Goal: Task Accomplishment & Management: Manage account settings

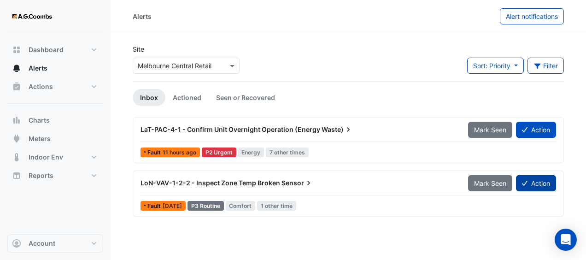
click at [540, 184] on button "Action" at bounding box center [536, 183] width 40 height 16
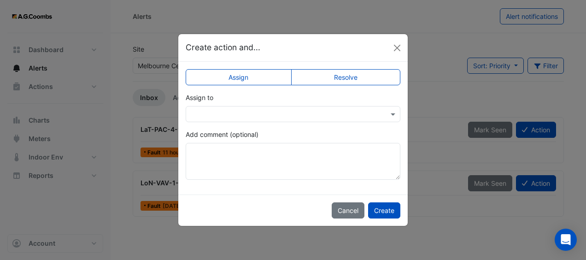
click at [307, 112] on input "text" at bounding box center [284, 115] width 186 height 10
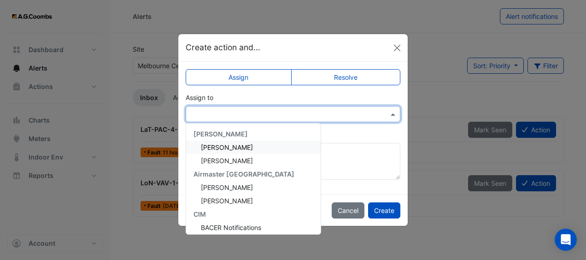
click at [281, 147] on div "[PERSON_NAME]" at bounding box center [253, 146] width 135 height 13
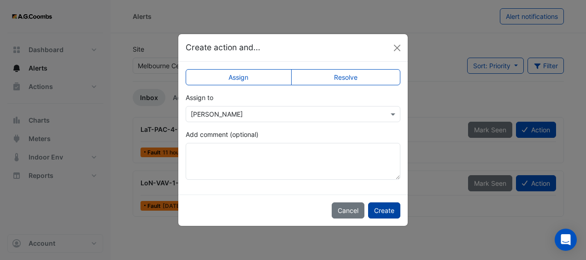
click at [388, 212] on button "Create" at bounding box center [384, 210] width 32 height 16
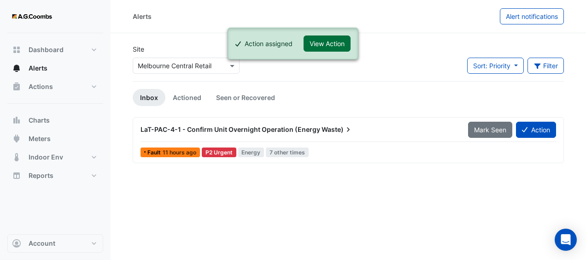
click at [327, 46] on button "View Action" at bounding box center [327, 43] width 47 height 16
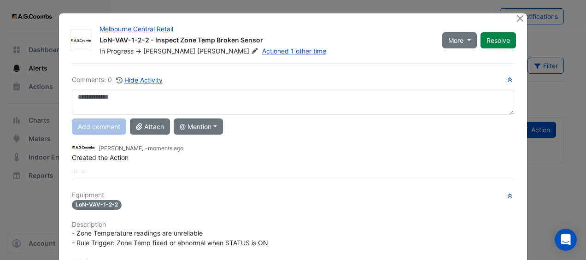
click at [256, 96] on textarea at bounding box center [293, 102] width 442 height 26
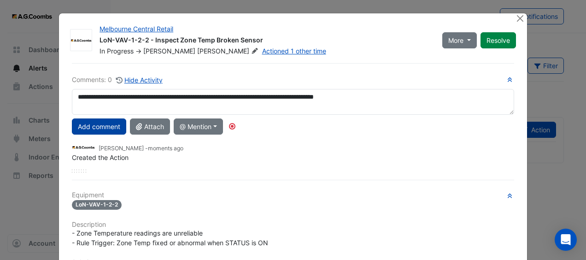
type textarea "**********"
click at [80, 123] on button "Add comment" at bounding box center [99, 126] width 54 height 16
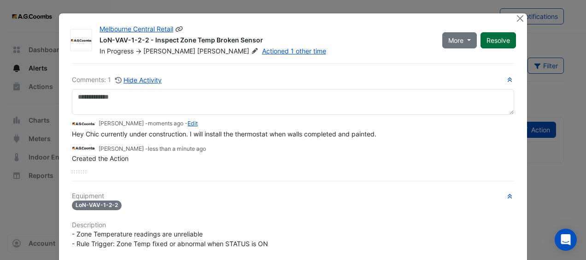
click at [493, 38] on button "Resolve" at bounding box center [497, 40] width 35 height 16
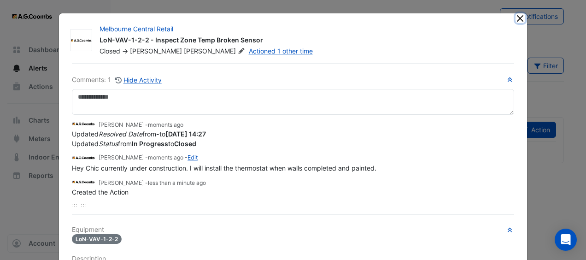
click at [521, 17] on button "Close" at bounding box center [520, 18] width 10 height 10
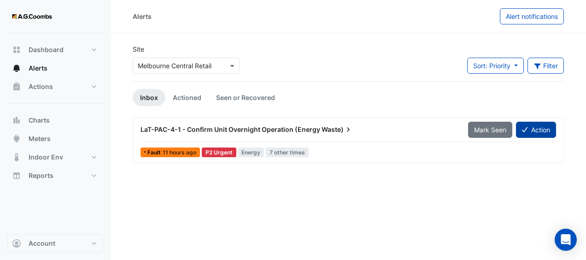
click at [539, 131] on button "Action" at bounding box center [536, 130] width 40 height 16
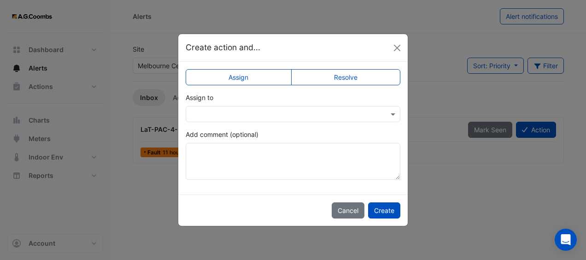
click at [294, 119] on div at bounding box center [293, 114] width 215 height 16
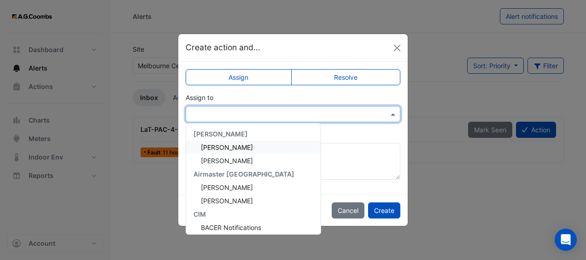
click at [263, 150] on div "[PERSON_NAME]" at bounding box center [253, 146] width 135 height 13
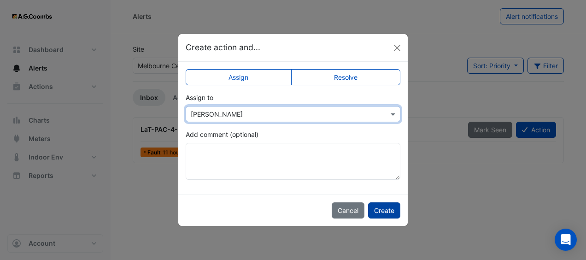
click at [389, 211] on button "Create" at bounding box center [384, 210] width 32 height 16
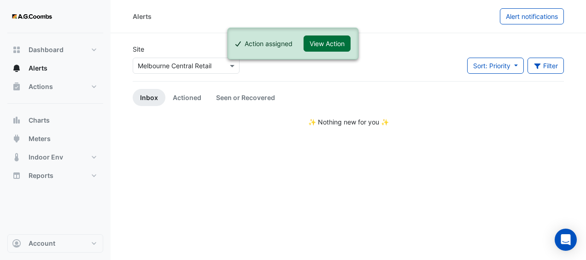
click at [324, 38] on button "View Action" at bounding box center [327, 43] width 47 height 16
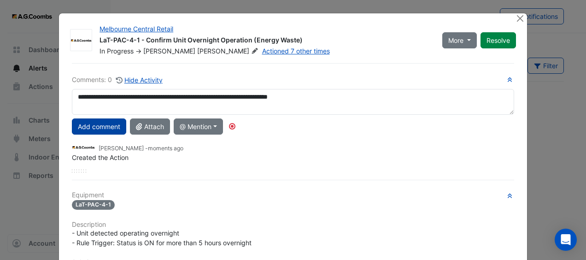
type textarea "**********"
click at [107, 124] on button "Add comment" at bounding box center [99, 126] width 54 height 16
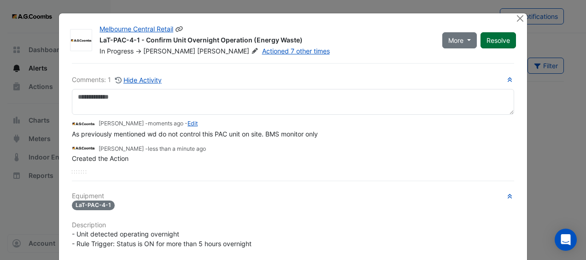
click at [497, 40] on button "Resolve" at bounding box center [497, 40] width 35 height 16
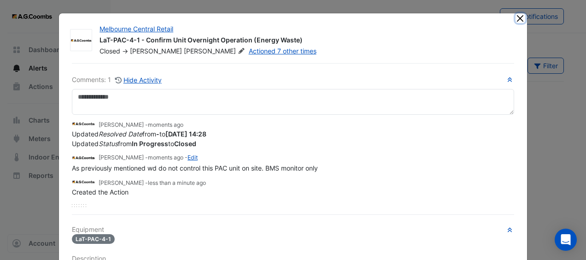
click at [517, 18] on button "Close" at bounding box center [520, 18] width 10 height 10
